Goal: Transaction & Acquisition: Purchase product/service

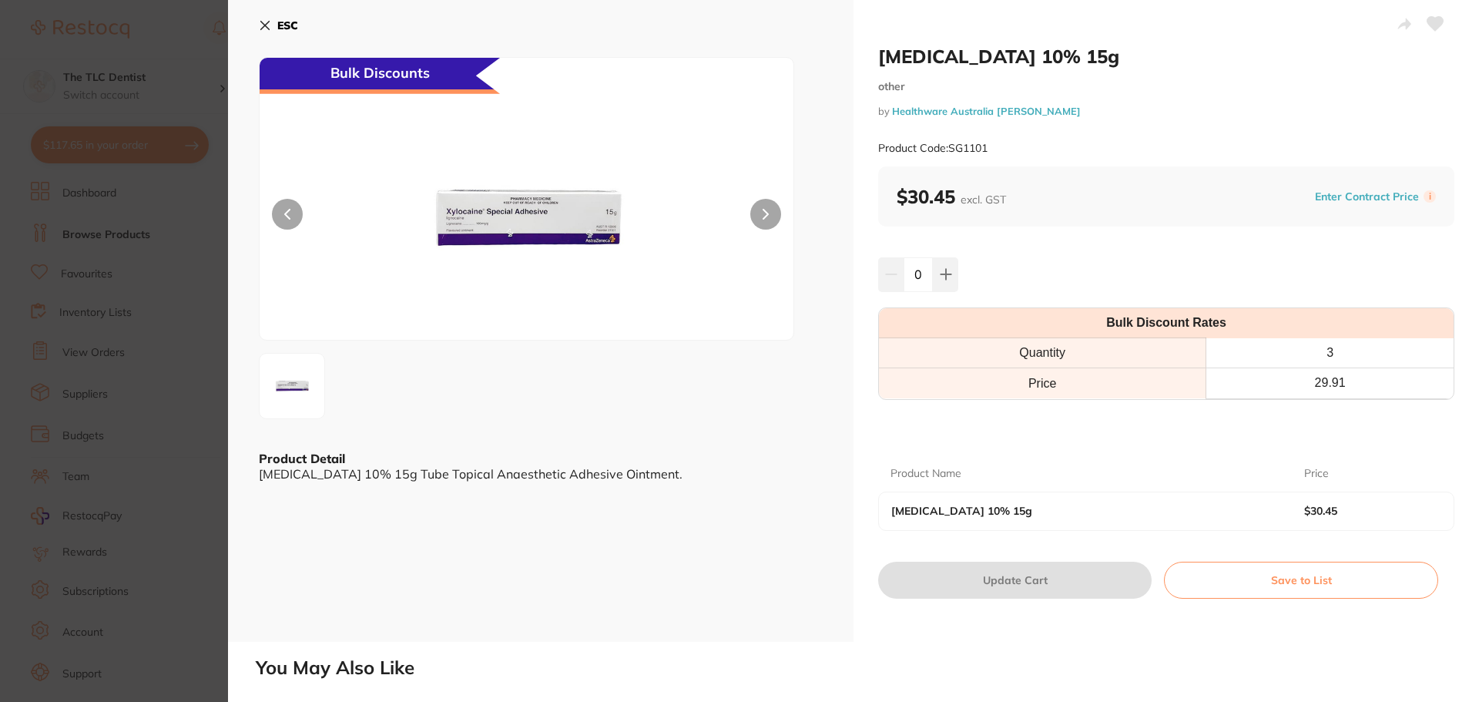
drag, startPoint x: 294, startPoint y: 221, endPoint x: 285, endPoint y: 216, distance: 10.7
click at [296, 221] on button at bounding box center [287, 214] width 31 height 31
click at [266, 23] on icon at bounding box center [265, 25] width 12 height 12
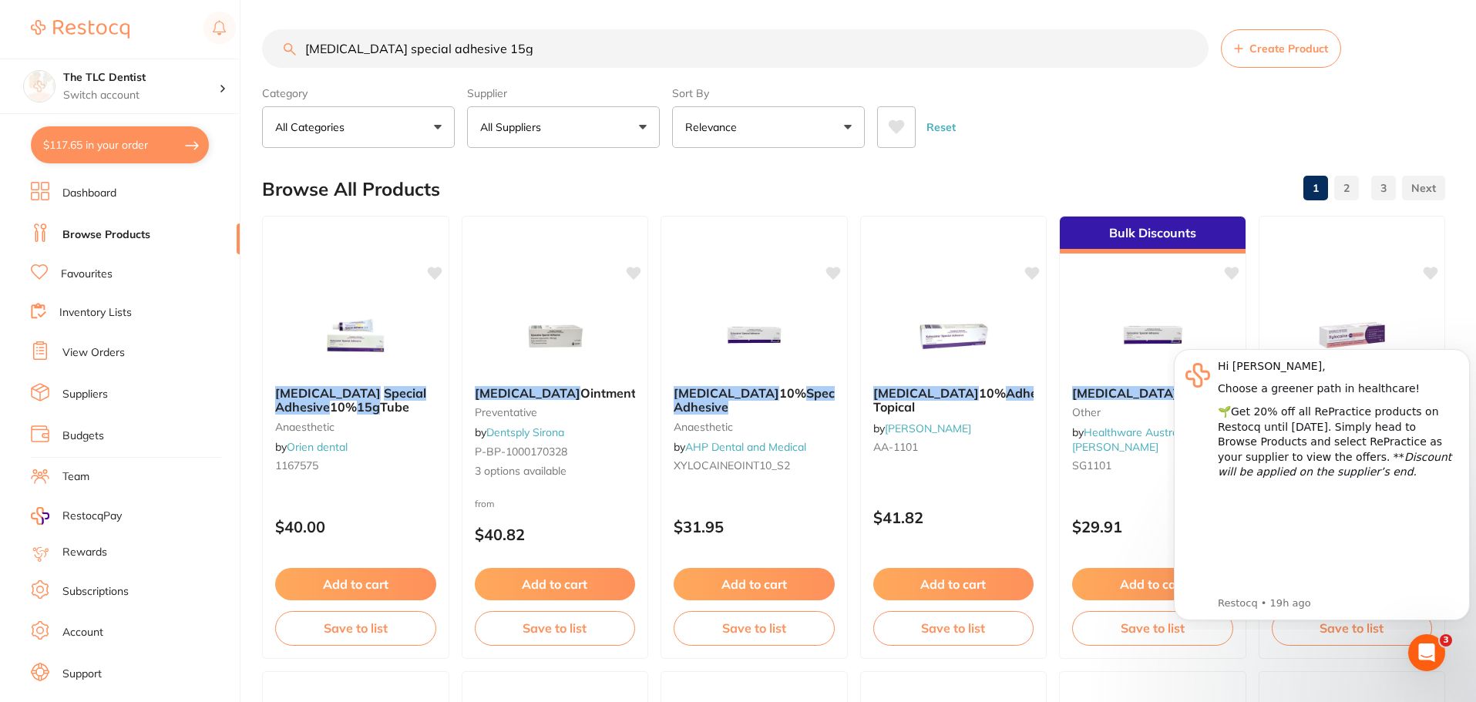
click at [151, 139] on button "$117.65 in your order" at bounding box center [120, 144] width 178 height 37
checkbox input "true"
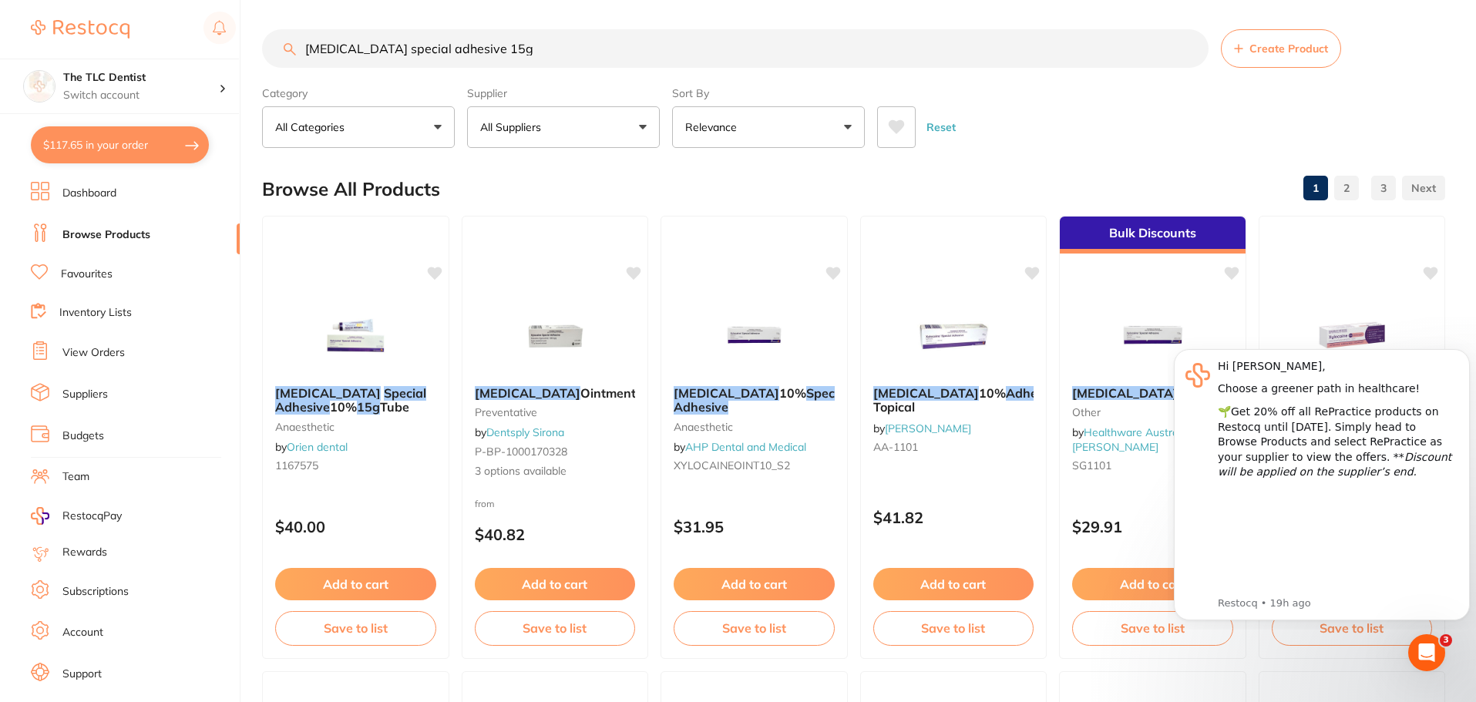
checkbox input "true"
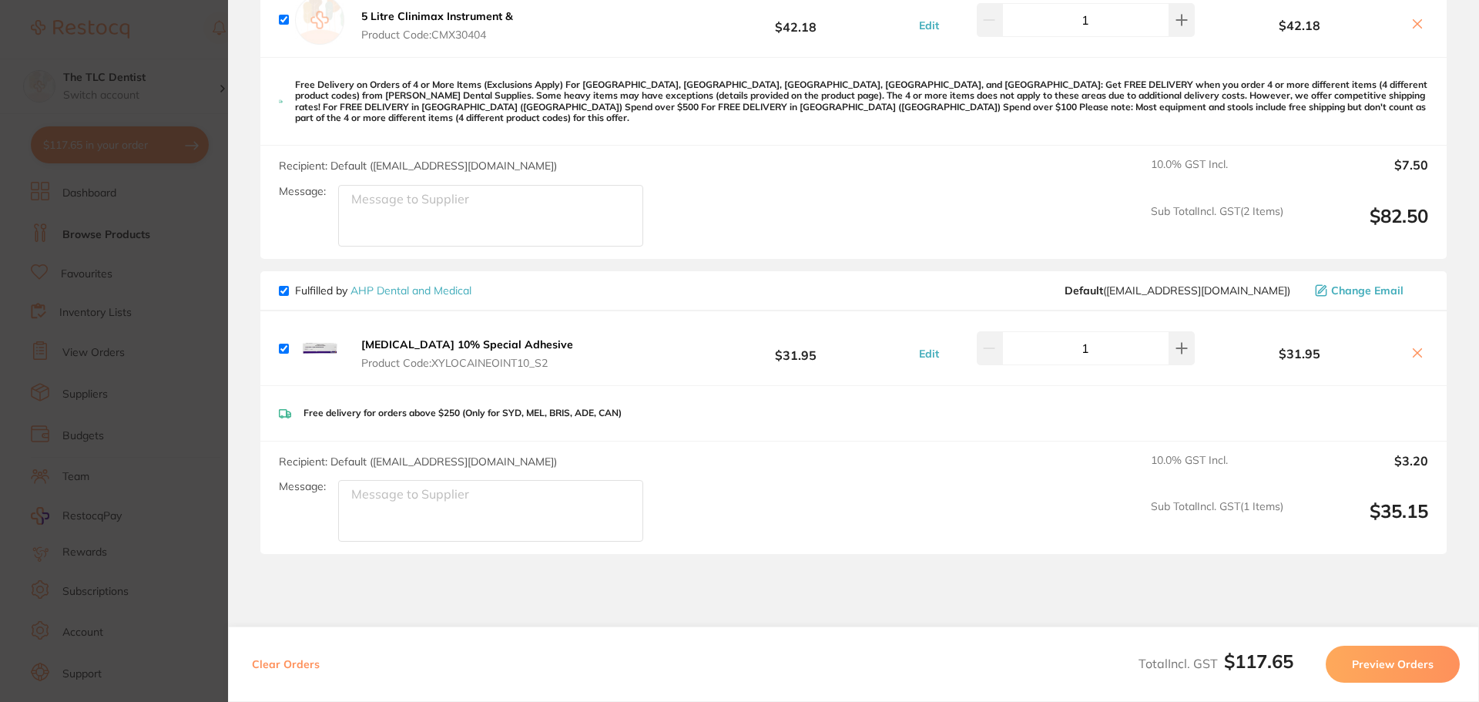
scroll to position [308, 0]
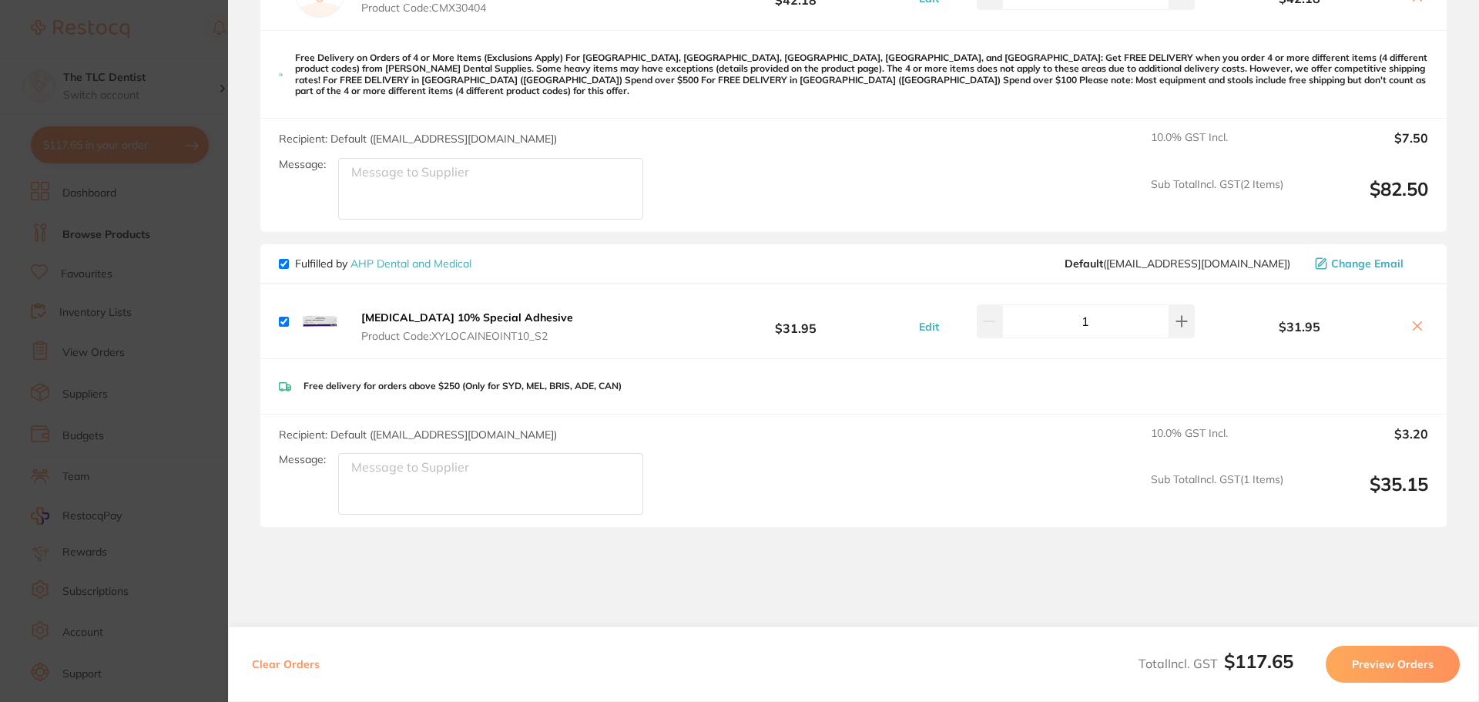
click at [417, 593] on section "Review Orders Your orders are being processed and we will notify you once we ha…" at bounding box center [853, 351] width 1251 height 702
